Goal: Navigation & Orientation: Find specific page/section

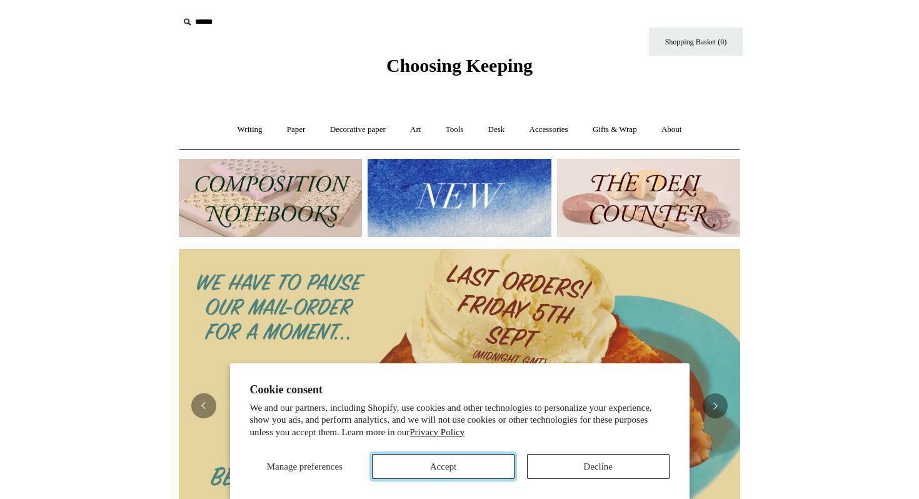
click at [459, 474] on button "Accept" at bounding box center [443, 466] width 143 height 25
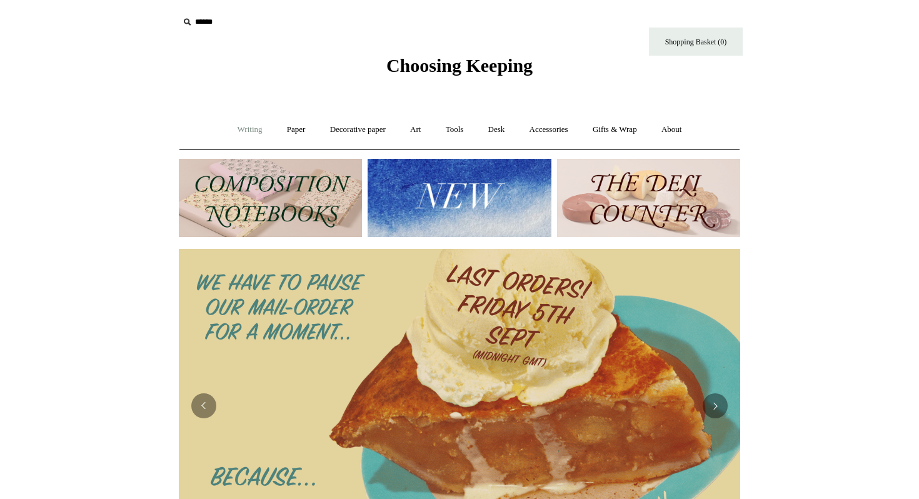
click at [236, 138] on link "Writing +" at bounding box center [250, 129] width 48 height 33
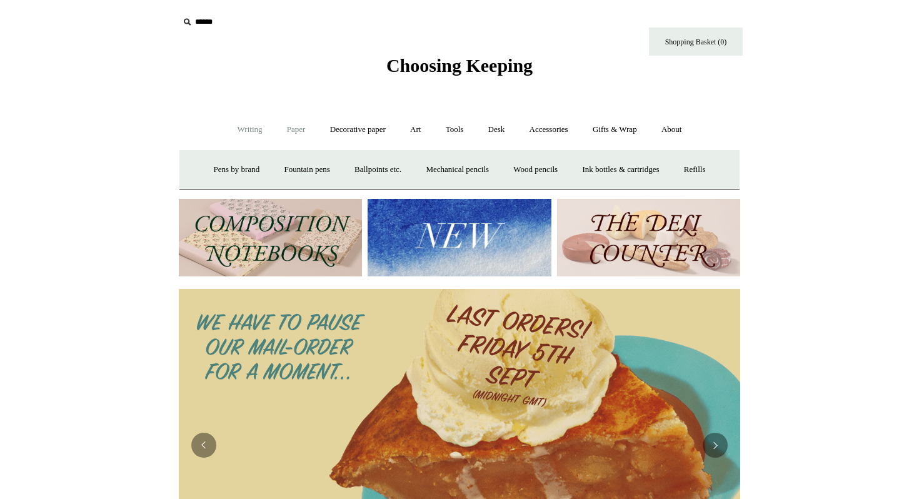
click at [298, 133] on link "Paper +" at bounding box center [296, 129] width 41 height 33
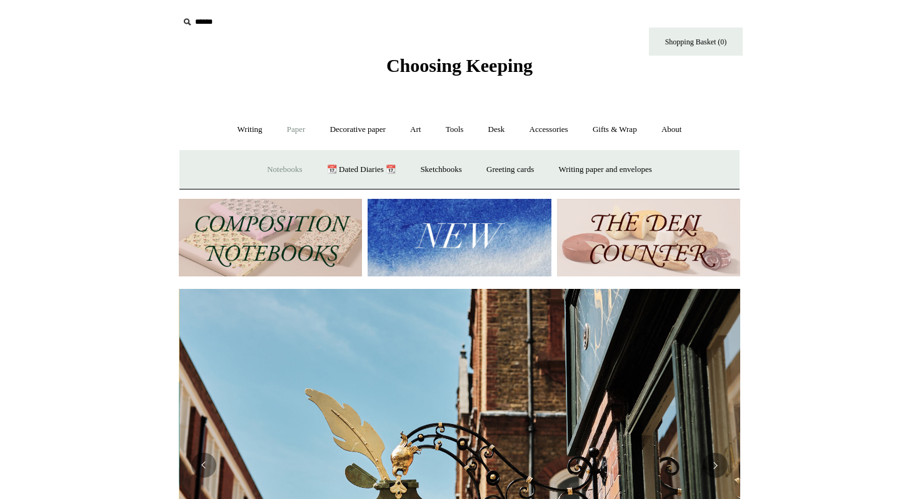
scroll to position [0, 562]
click at [283, 175] on link "Notebooks +" at bounding box center [285, 169] width 58 height 33
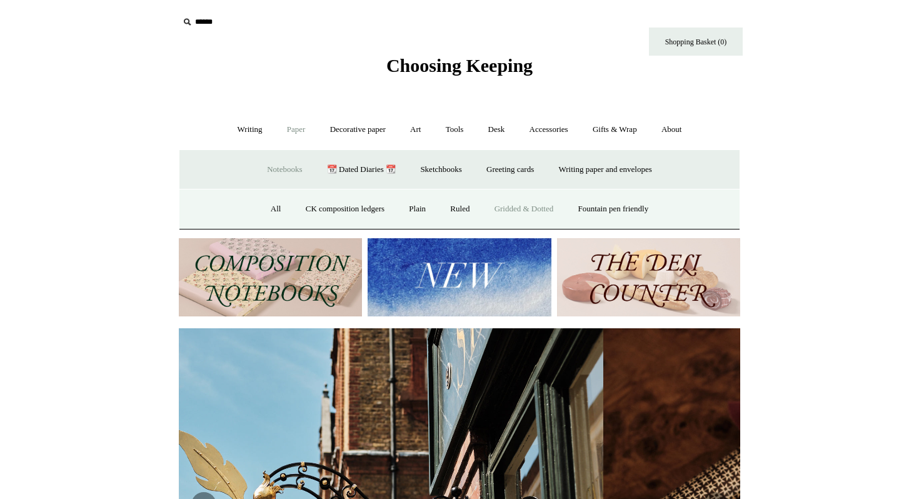
click at [520, 215] on link "Gridded & Dotted" at bounding box center [525, 209] width 82 height 33
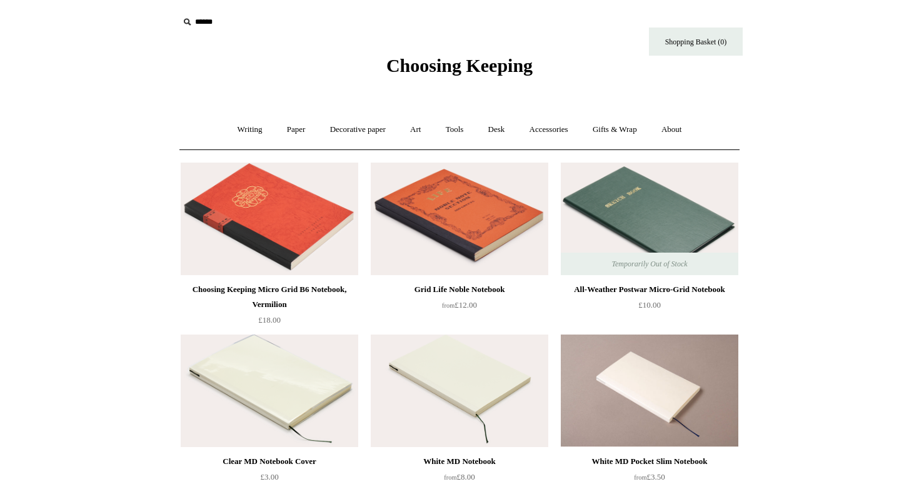
scroll to position [1, 0]
click at [246, 123] on link "Writing +" at bounding box center [250, 129] width 48 height 33
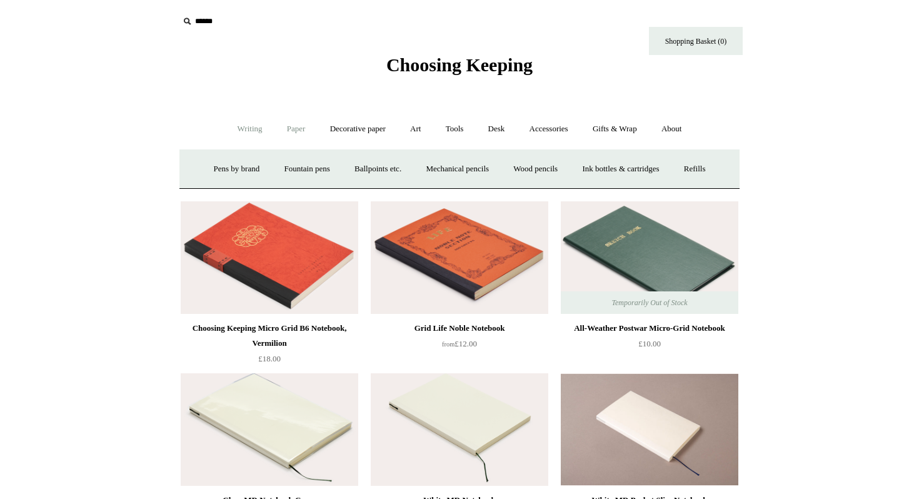
click at [298, 134] on link "Paper +" at bounding box center [296, 129] width 41 height 33
click at [273, 178] on link "Notebooks +" at bounding box center [285, 169] width 58 height 33
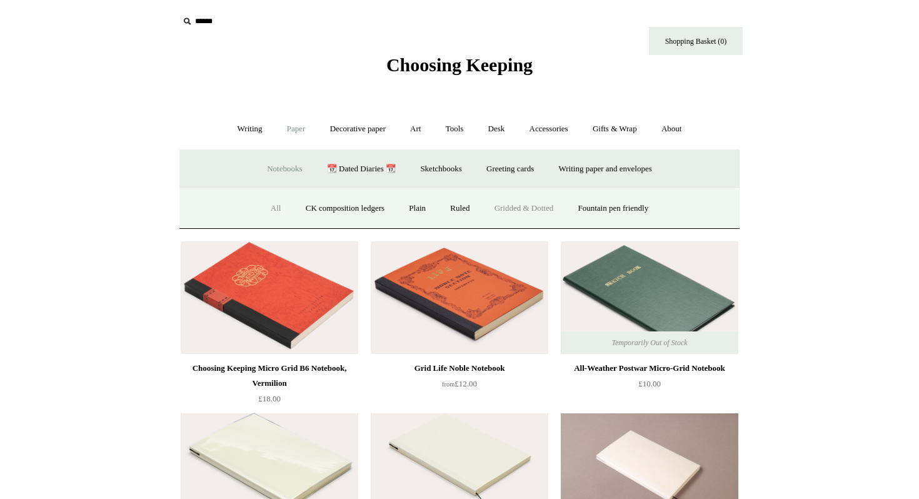
click at [268, 212] on link "All" at bounding box center [276, 208] width 33 height 33
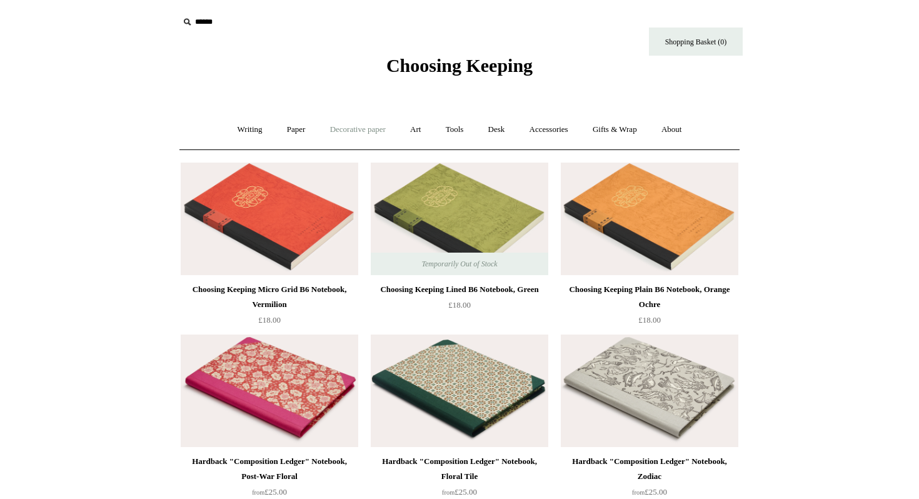
click at [363, 132] on link "Decorative paper +" at bounding box center [358, 129] width 78 height 33
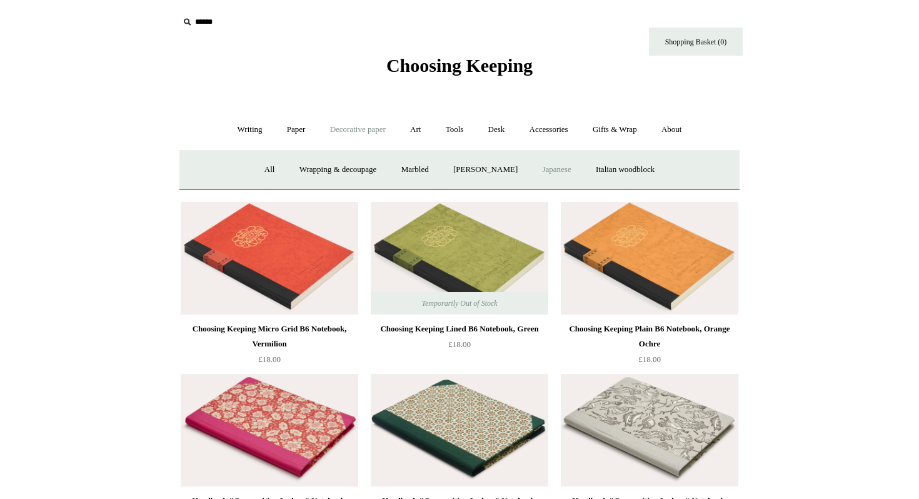
click at [561, 177] on link "Japanese" at bounding box center [556, 169] width 51 height 33
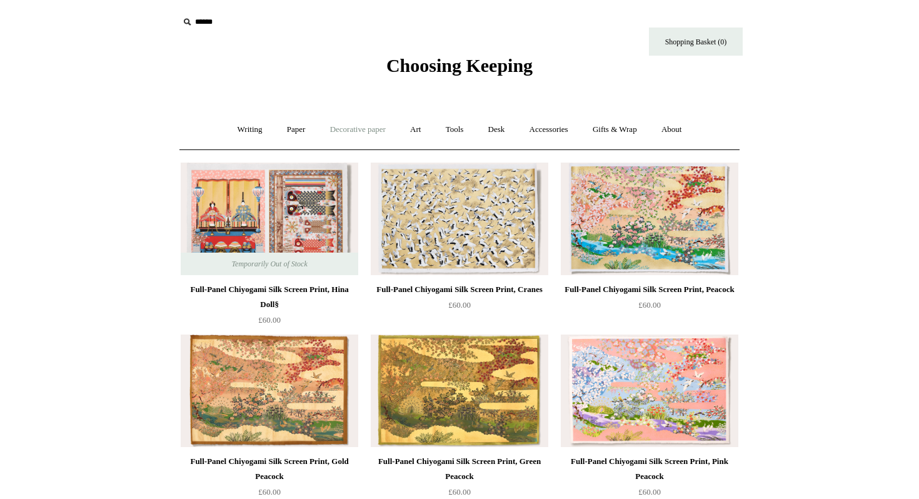
click at [374, 130] on link "Decorative paper +" at bounding box center [358, 129] width 78 height 33
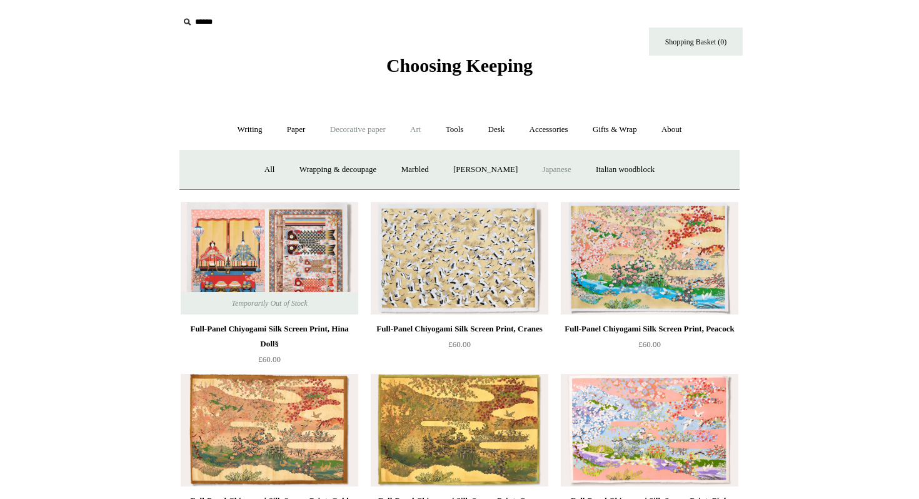
click at [418, 130] on link "Art +" at bounding box center [415, 129] width 33 height 33
click at [463, 134] on link "Tools +" at bounding box center [455, 129] width 41 height 33
click at [497, 134] on link "Desk +" at bounding box center [496, 129] width 39 height 33
click at [557, 135] on link "Accessories +" at bounding box center [549, 129] width 61 height 33
click at [624, 135] on link "Gifts & Wrap +" at bounding box center [615, 129] width 67 height 33
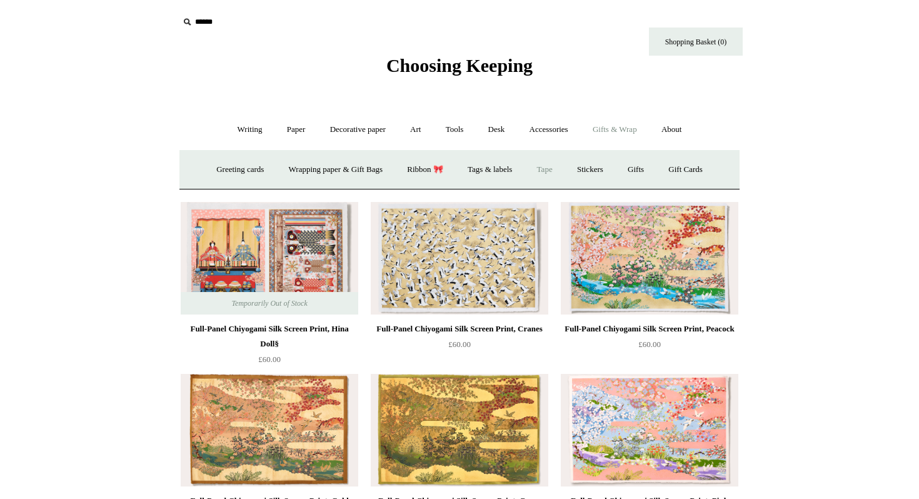
click at [554, 173] on link "Tape" at bounding box center [545, 169] width 38 height 33
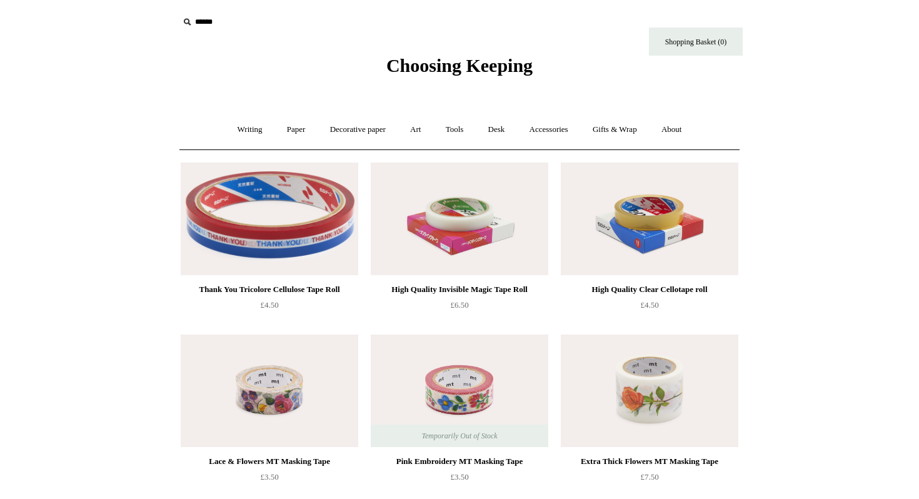
click at [462, 64] on span "Choosing Keeping" at bounding box center [460, 65] width 146 height 21
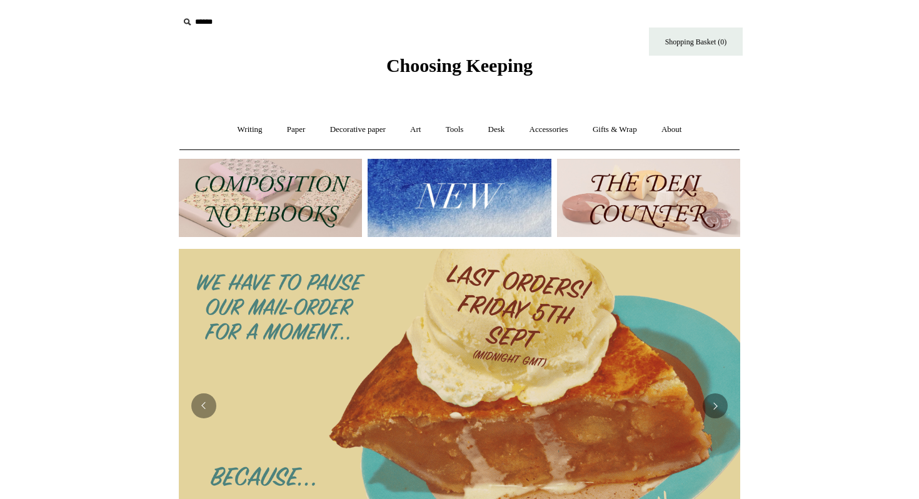
click at [457, 206] on img at bounding box center [459, 198] width 183 height 78
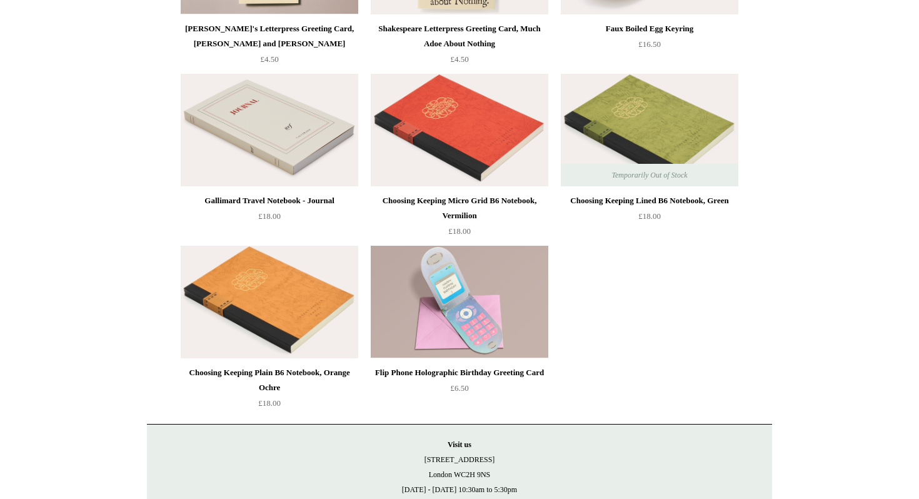
scroll to position [2790, 0]
